Goal: Check status

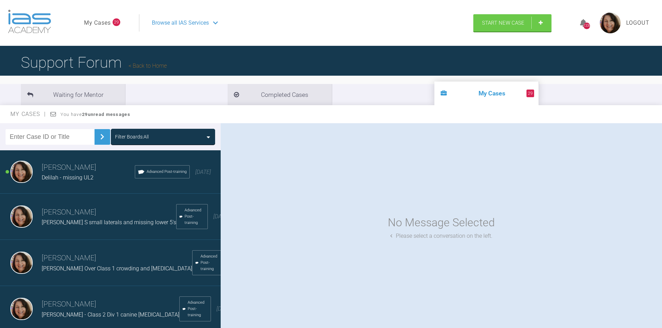
click at [56, 135] on input "text" at bounding box center [50, 137] width 89 height 16
type input "Jemima"
click at [97, 139] on img at bounding box center [102, 136] width 11 height 11
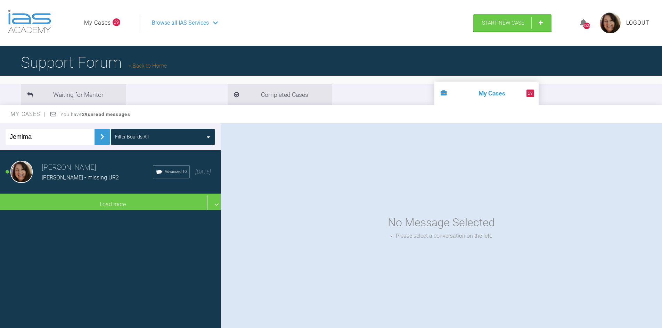
click at [88, 178] on span "Jemima Smith - missing UR2" at bounding box center [80, 177] width 77 height 7
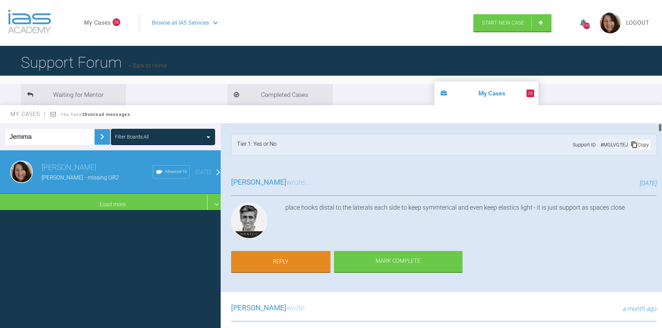
click at [660, 135] on div at bounding box center [660, 227] width 4 height 208
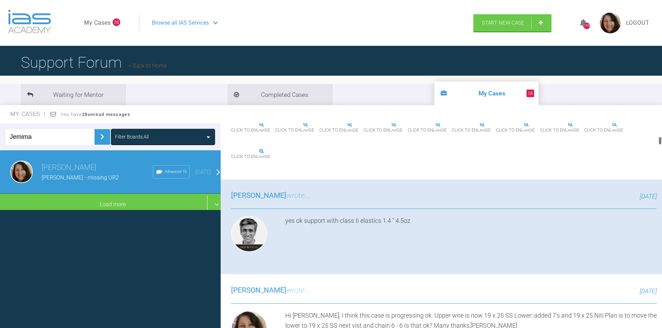
scroll to position [462, 0]
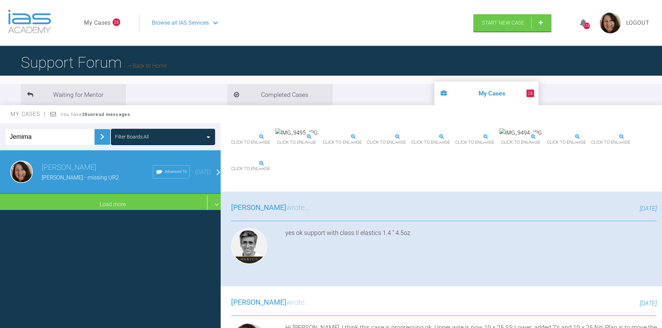
drag, startPoint x: 659, startPoint y: 127, endPoint x: 665, endPoint y: 140, distance: 14.6
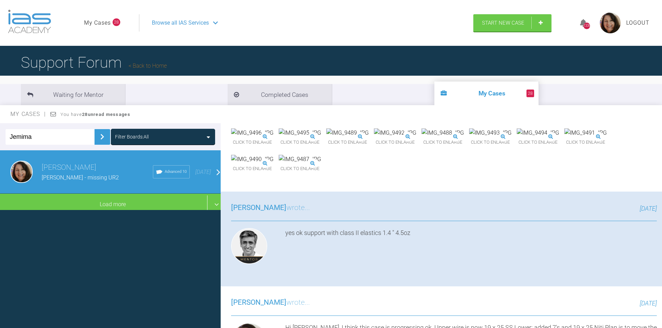
click at [661, 140] on html "My Cases 28 Logout Browse all IAS Services Start New Case 1338 Logout Support F…" at bounding box center [331, 200] width 662 height 401
